Goal: Task Accomplishment & Management: Use online tool/utility

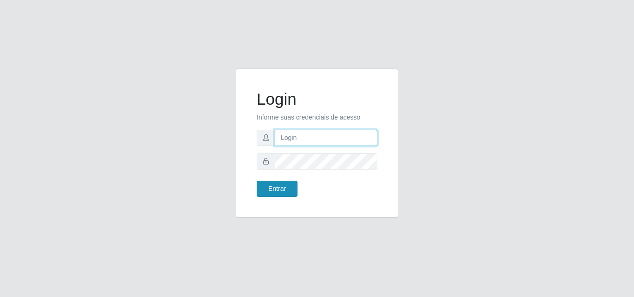
type input "analucia@cestao"
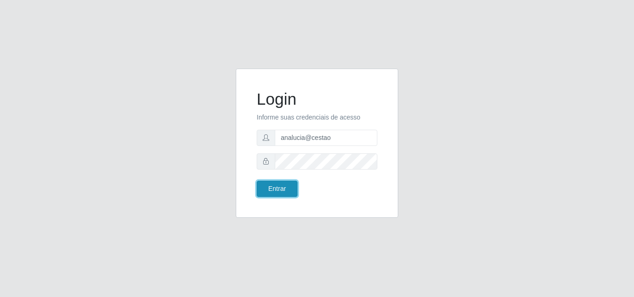
click at [278, 193] on button "Entrar" at bounding box center [277, 189] width 41 height 16
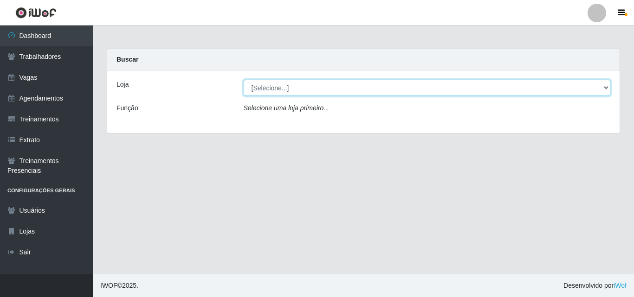
click at [275, 88] on select "[Selecione...] O Cestão - Geisel" at bounding box center [427, 88] width 367 height 16
select select "224"
click at [244, 80] on select "[Selecione...] O Cestão - Geisel" at bounding box center [427, 88] width 367 height 16
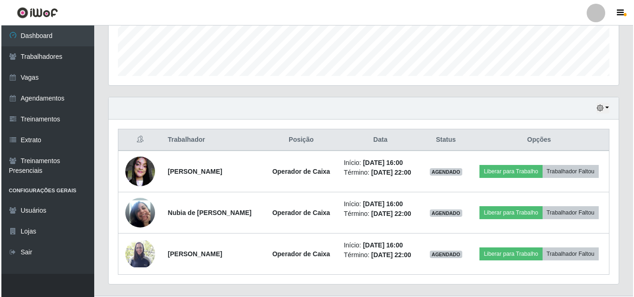
scroll to position [277, 0]
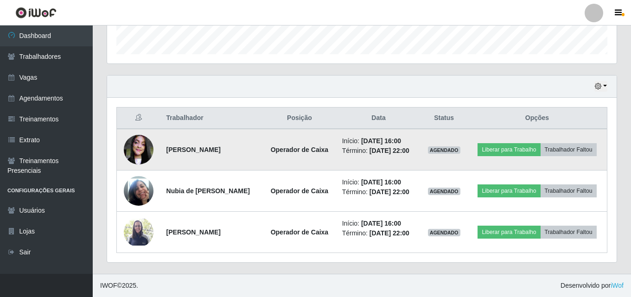
click at [139, 142] on img at bounding box center [139, 149] width 30 height 39
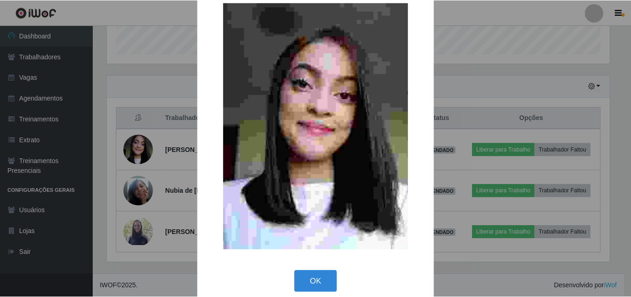
scroll to position [31, 0]
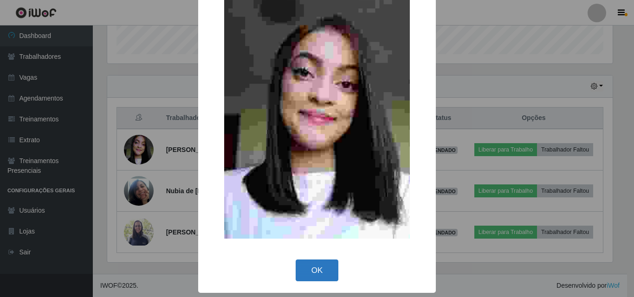
click at [328, 270] on button "OK" at bounding box center [316, 271] width 43 height 22
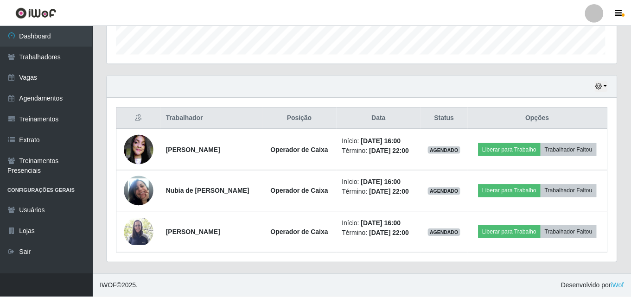
scroll to position [193, 510]
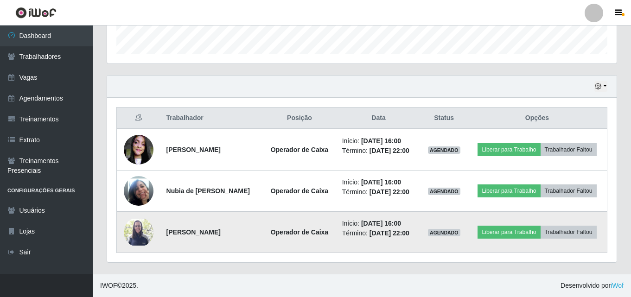
click at [140, 226] on img at bounding box center [139, 232] width 30 height 27
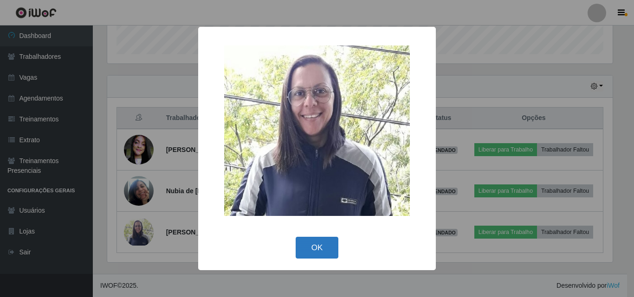
click at [317, 251] on button "OK" at bounding box center [316, 248] width 43 height 22
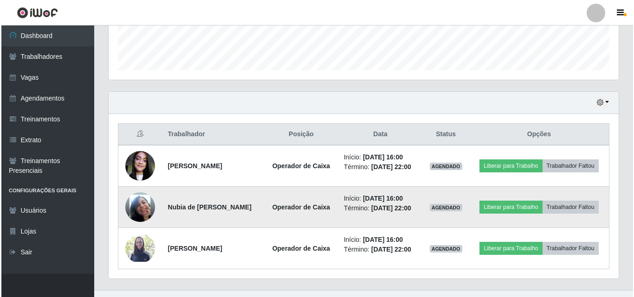
scroll to position [277, 0]
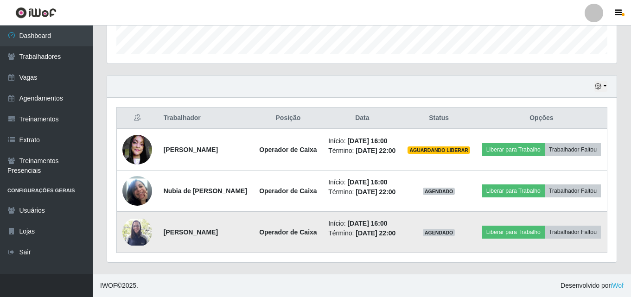
click at [138, 246] on img at bounding box center [137, 232] width 30 height 27
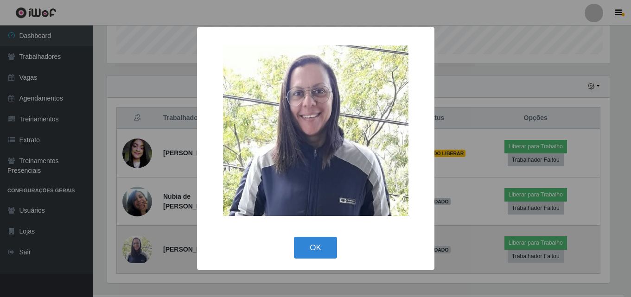
scroll to position [193, 505]
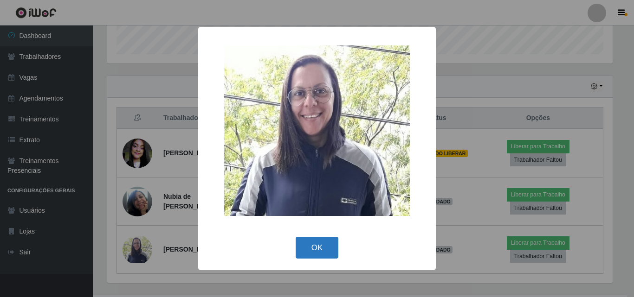
click at [307, 240] on button "OK" at bounding box center [316, 248] width 43 height 22
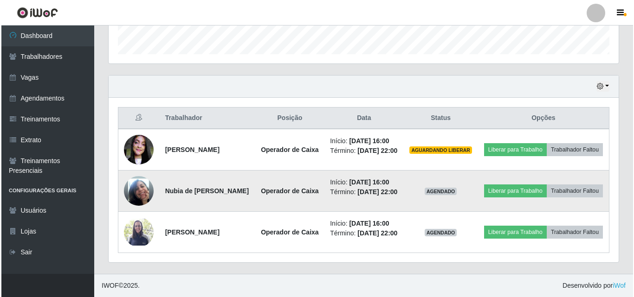
scroll to position [252, 0]
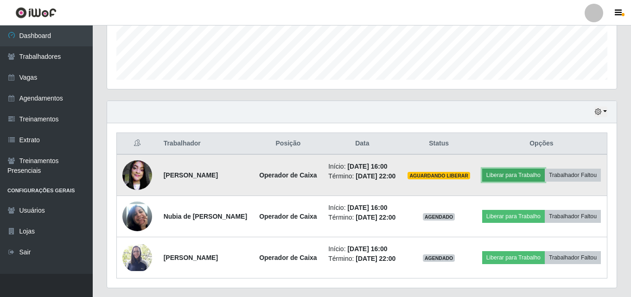
click at [545, 170] on button "Liberar para Trabalho" at bounding box center [513, 175] width 63 height 13
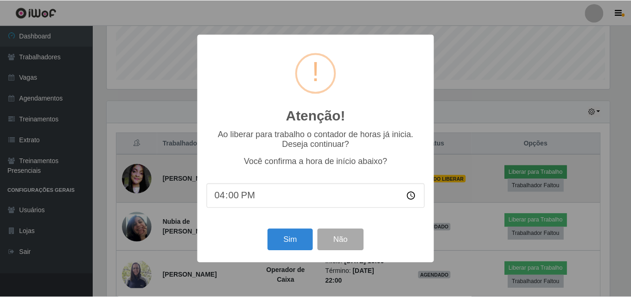
scroll to position [193, 505]
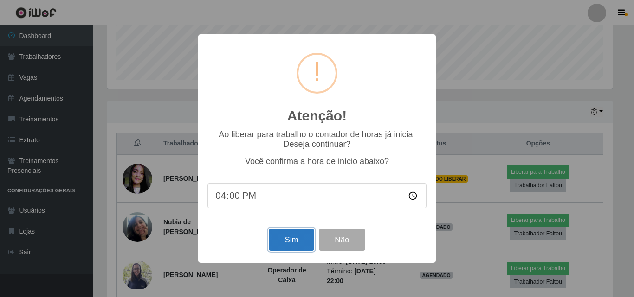
click at [290, 240] on button "Sim" at bounding box center [291, 240] width 45 height 22
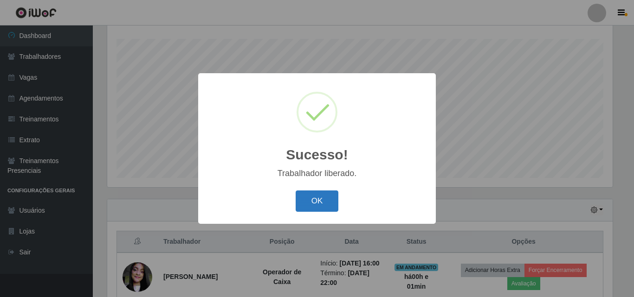
click at [306, 199] on button "OK" at bounding box center [316, 202] width 43 height 22
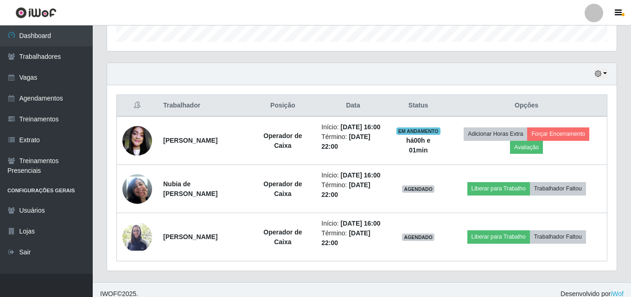
scroll to position [293, 0]
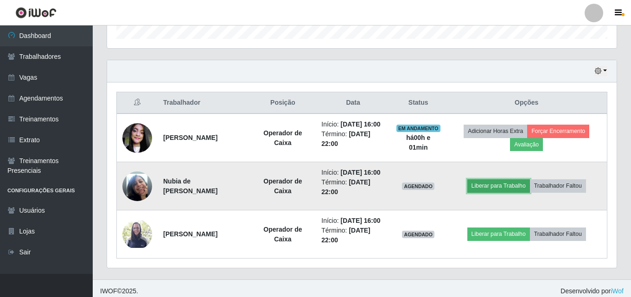
click at [476, 187] on button "Liberar para Trabalho" at bounding box center [499, 186] width 63 height 13
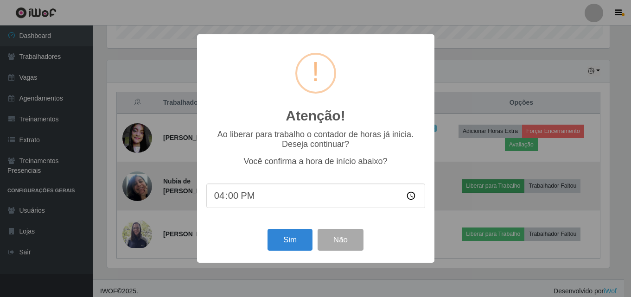
scroll to position [193, 505]
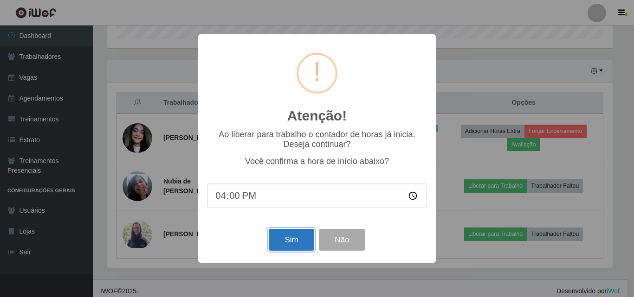
click at [286, 236] on button "Sim" at bounding box center [291, 240] width 45 height 22
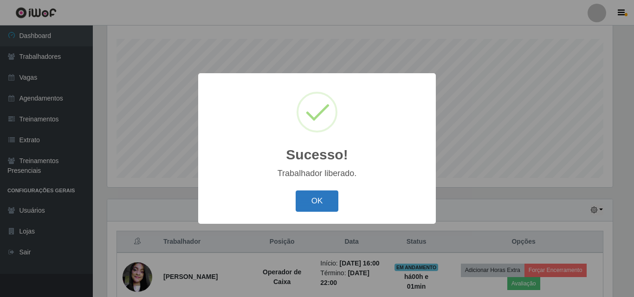
click at [312, 212] on button "OK" at bounding box center [316, 202] width 43 height 22
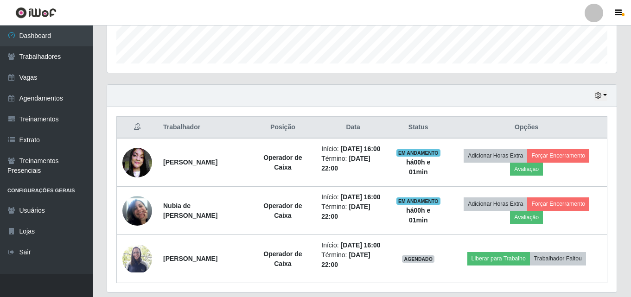
scroll to position [252, 0]
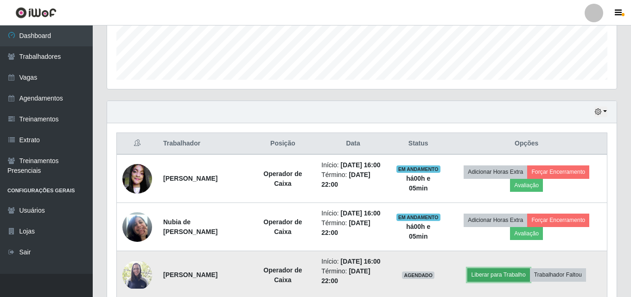
click at [500, 275] on button "Liberar para Trabalho" at bounding box center [499, 275] width 63 height 13
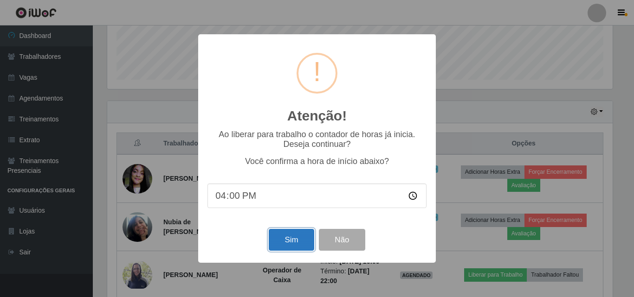
click at [282, 239] on button "Sim" at bounding box center [291, 240] width 45 height 22
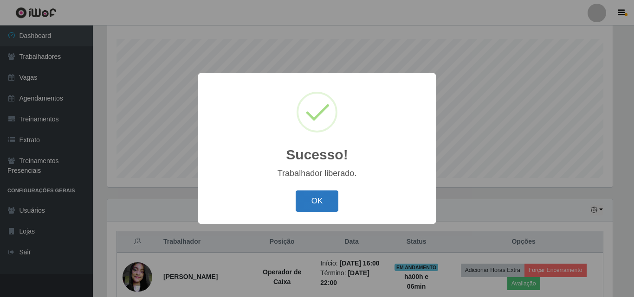
click at [324, 203] on button "OK" at bounding box center [316, 202] width 43 height 22
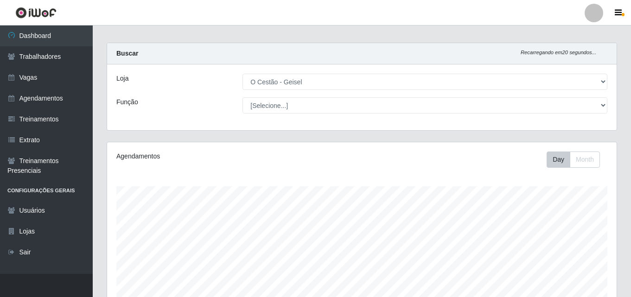
scroll to position [0, 0]
